Goal: Task Accomplishment & Management: Complete application form

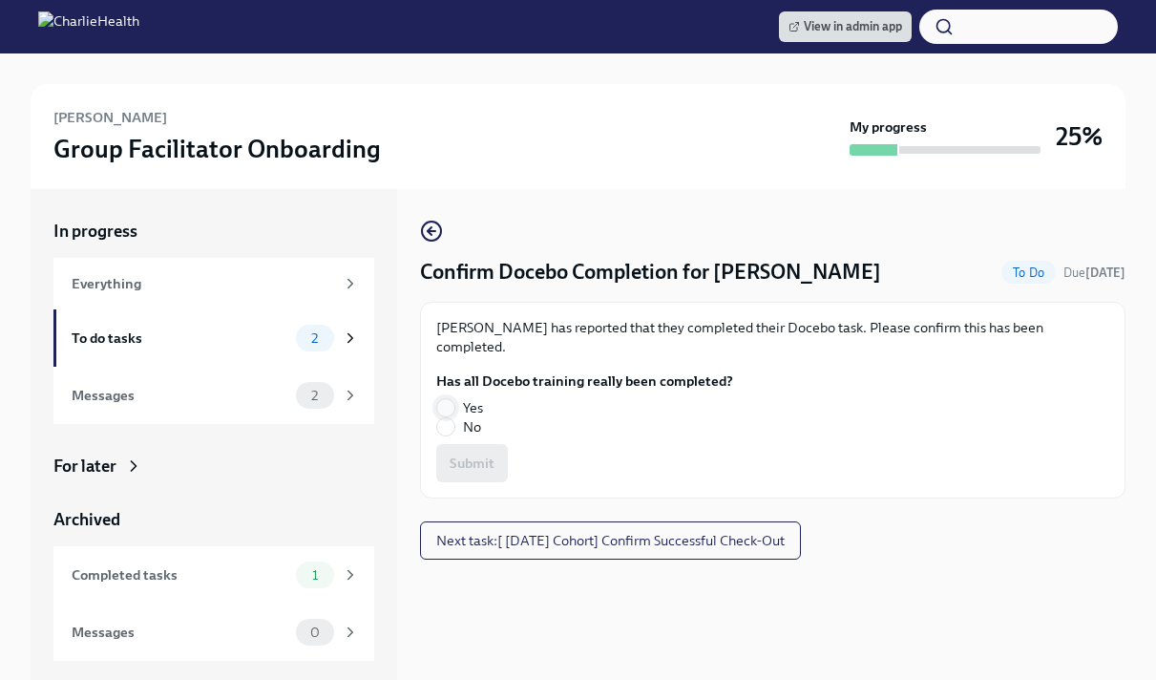
click at [449, 399] on input "Yes" at bounding box center [445, 407] width 17 height 17
radio input "true"
click at [488, 453] on span "Submit" at bounding box center [472, 462] width 45 height 19
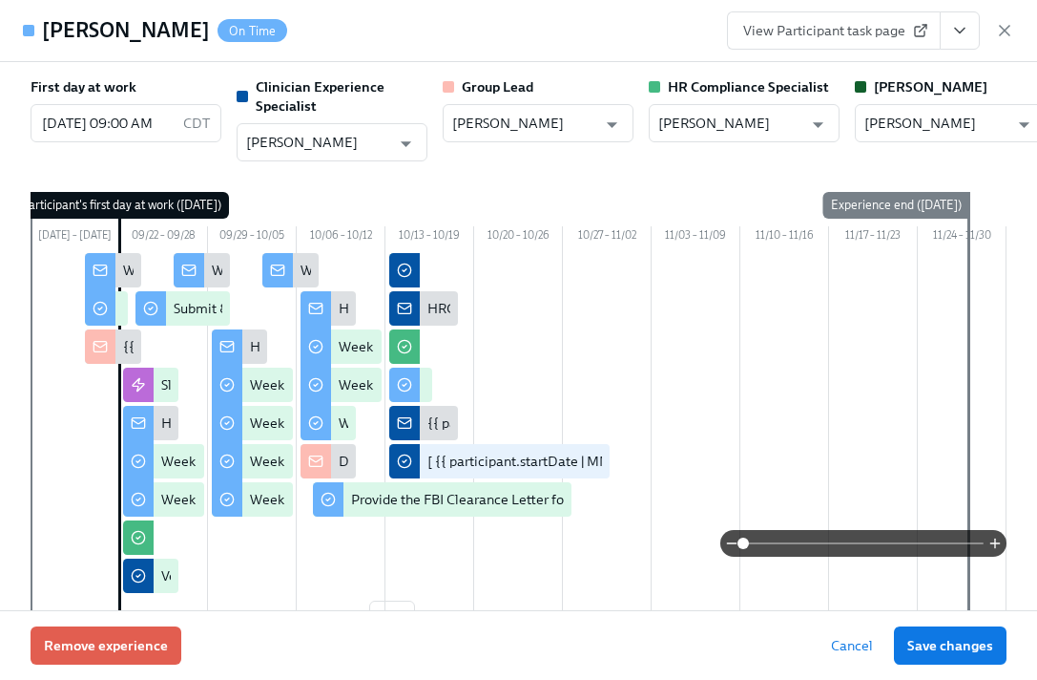
scroll to position [756, 0]
